Goal: Connect with others: Establish contact or relationships with other users

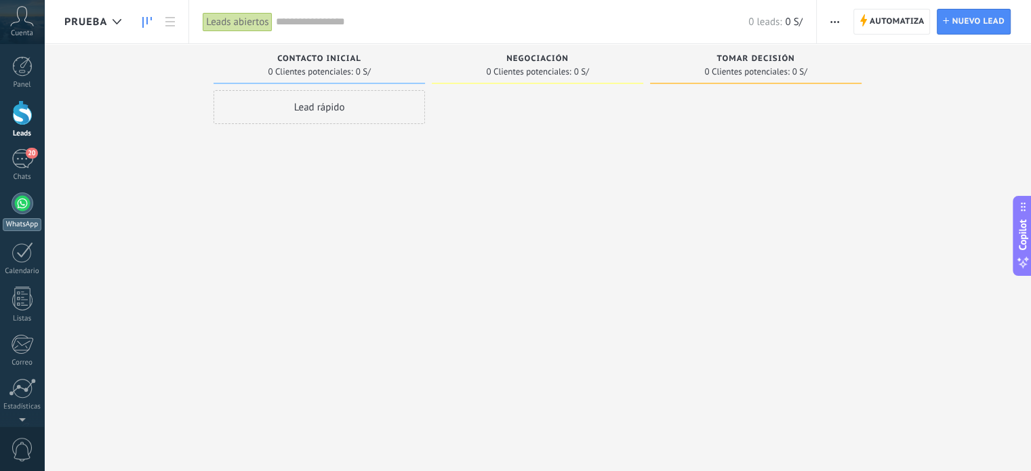
click at [22, 214] on link "WhatsApp" at bounding box center [22, 212] width 44 height 39
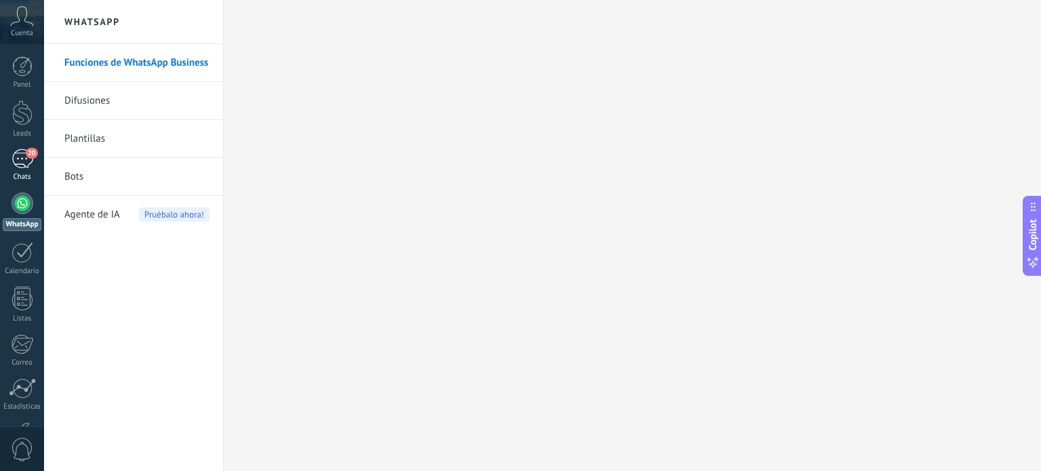
click at [19, 151] on div "20" at bounding box center [23, 159] width 22 height 20
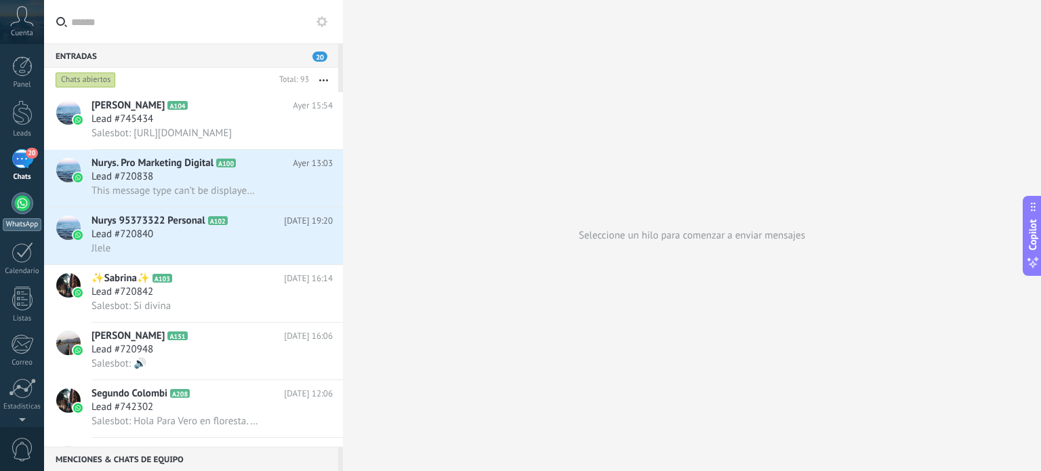
click at [25, 208] on div at bounding box center [23, 204] width 22 height 22
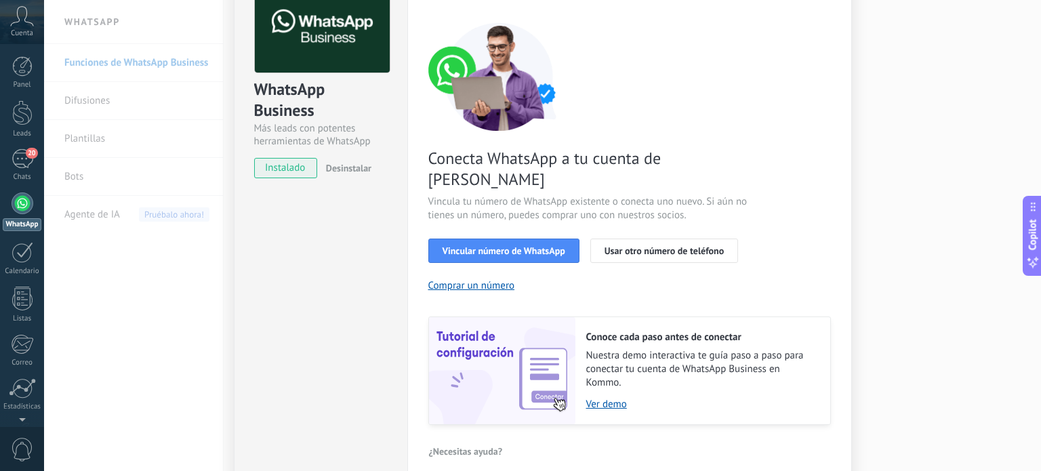
scroll to position [130, 0]
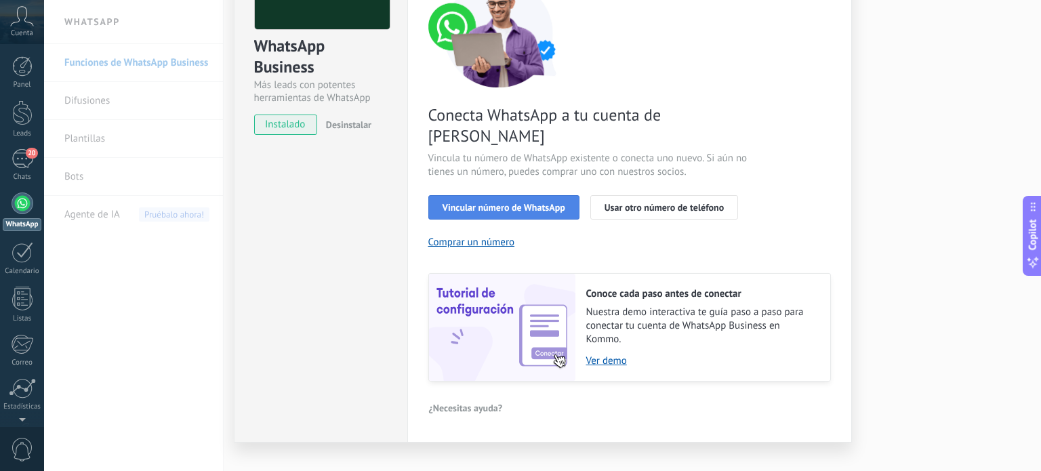
click at [509, 195] on button "Vincular número de WhatsApp" at bounding box center [503, 207] width 151 height 24
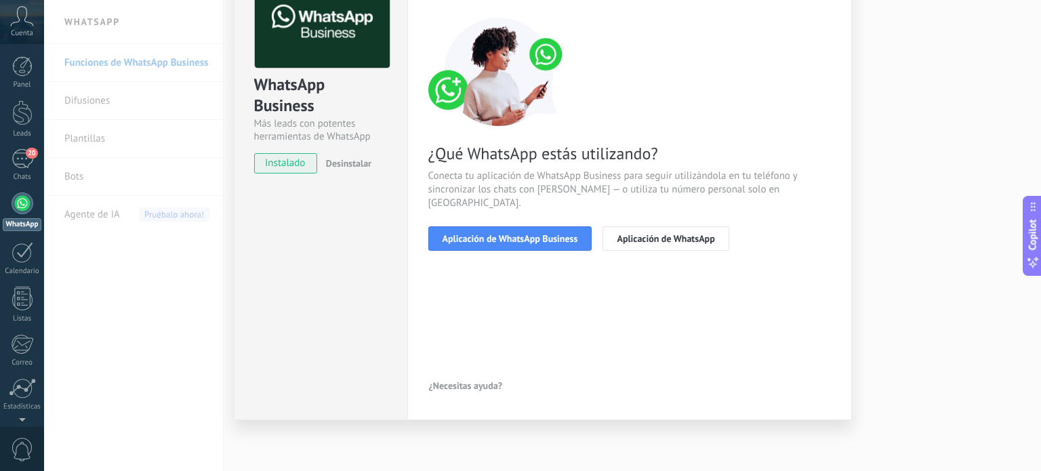
scroll to position [91, 0]
click at [537, 235] on span "Aplicación de WhatsApp Business" at bounding box center [511, 239] width 136 height 9
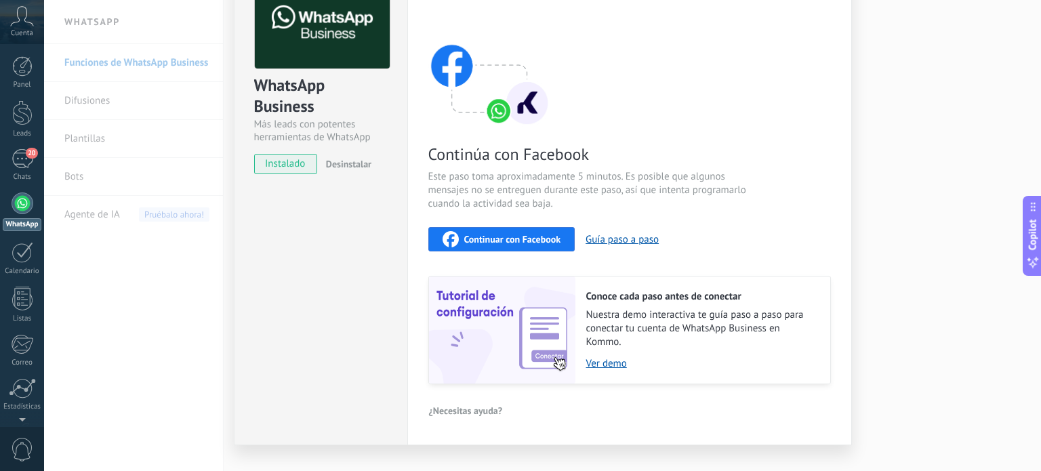
click at [506, 235] on span "Continuar con Facebook" at bounding box center [512, 239] width 97 height 9
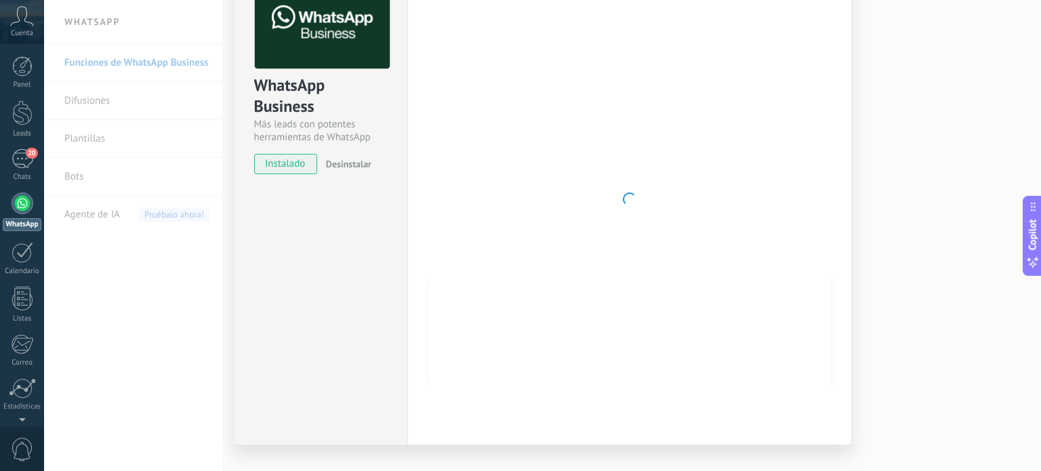
click at [952, 50] on div "WhatsApp Business Más leads con potentes herramientas de WhatsApp instalado Des…" at bounding box center [542, 235] width 997 height 471
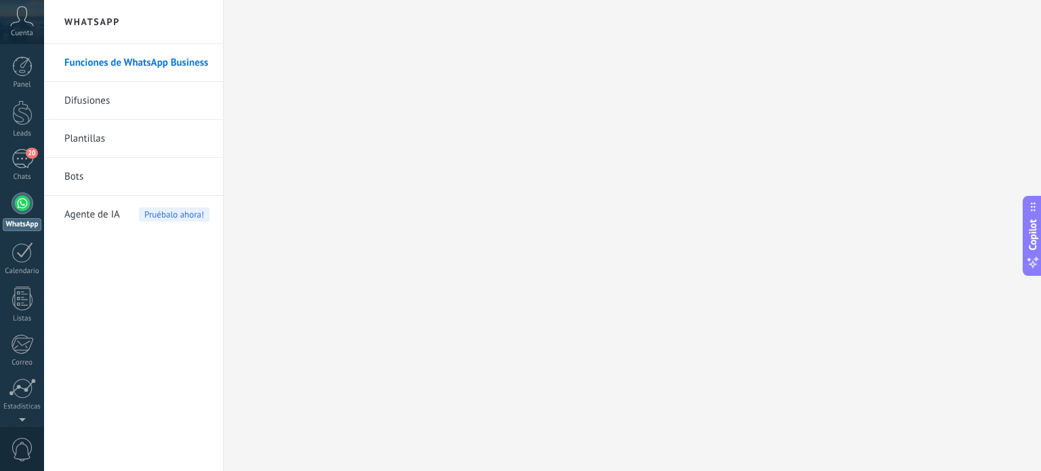
scroll to position [0, 0]
click at [24, 172] on link "20 Chats" at bounding box center [22, 165] width 44 height 33
